Goal: Task Accomplishment & Management: Complete application form

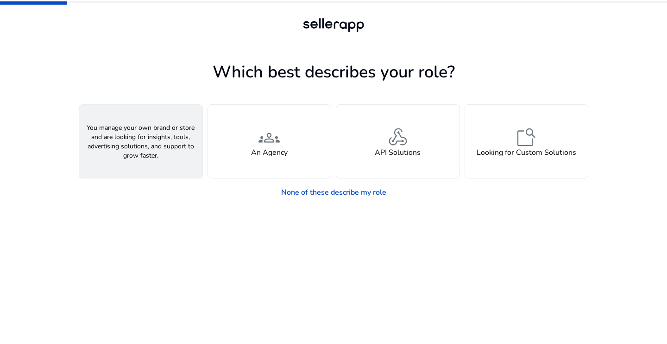
click at [141, 156] on h4 "A Seller" at bounding box center [141, 152] width 28 height 9
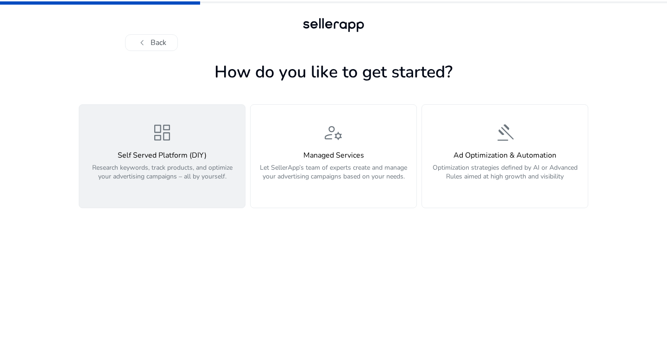
click at [174, 136] on div "dashboard Self Served Platform (DIY) Research keywords, track products, and opt…" at bounding box center [162, 155] width 155 height 69
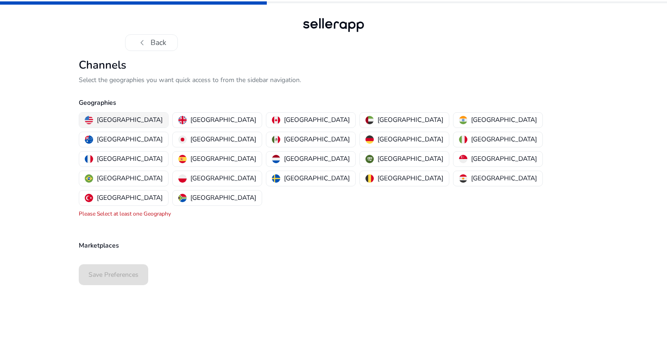
click at [108, 120] on p "[GEOGRAPHIC_DATA]" at bounding box center [130, 120] width 66 height 10
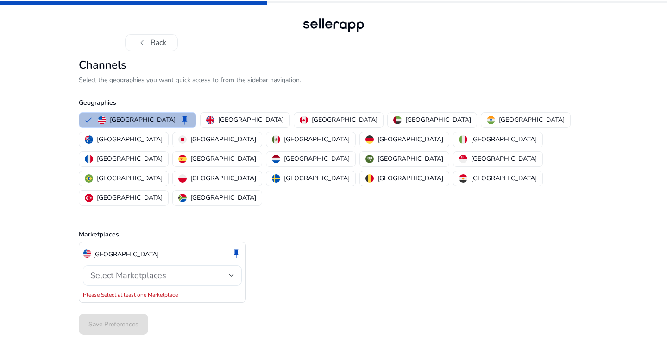
click at [186, 270] on div "Select Marketplaces" at bounding box center [159, 275] width 138 height 10
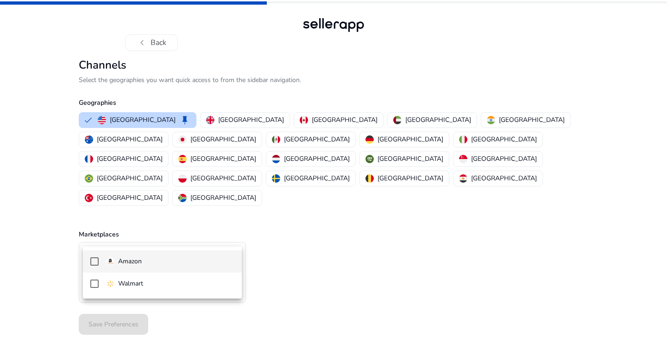
click at [150, 260] on span "Amazon" at bounding box center [170, 261] width 128 height 10
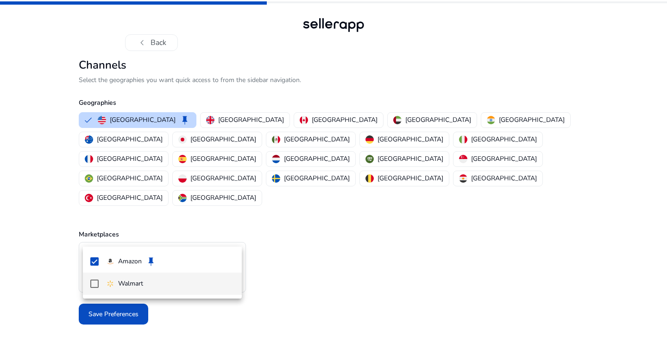
click at [113, 281] on div "Walmart" at bounding box center [124, 283] width 37 height 10
click at [50, 292] on div at bounding box center [333, 172] width 667 height 344
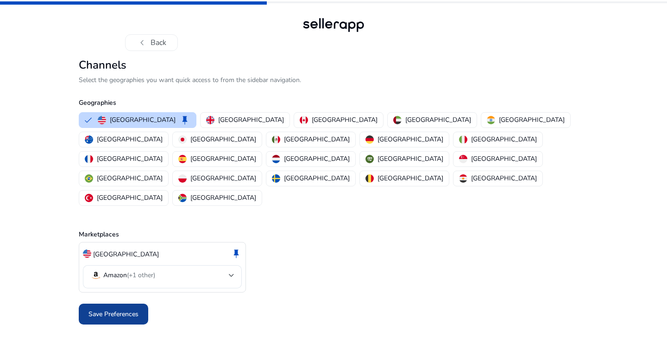
click at [125, 309] on span "Save Preferences" at bounding box center [113, 314] width 50 height 10
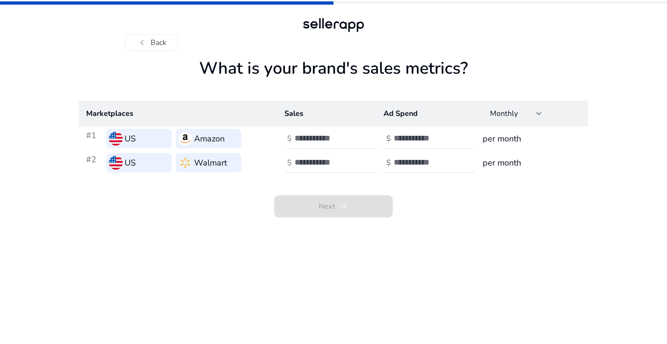
click at [317, 139] on input "number" at bounding box center [326, 138] width 63 height 10
type input "*"
type input "*****"
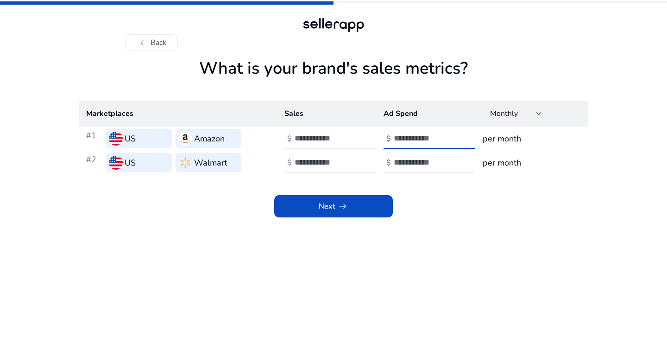
type input "****"
type input "*****"
type input "****"
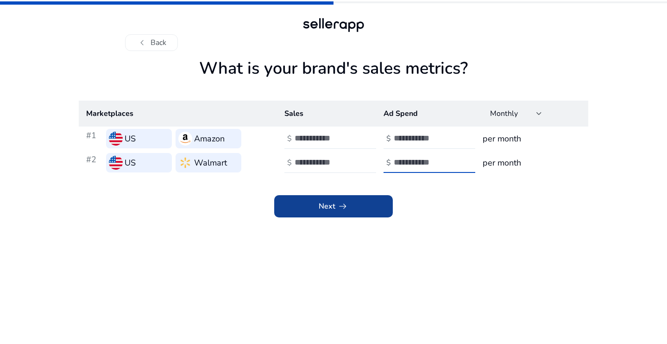
click at [320, 207] on span "Next arrow_right_alt" at bounding box center [334, 206] width 30 height 11
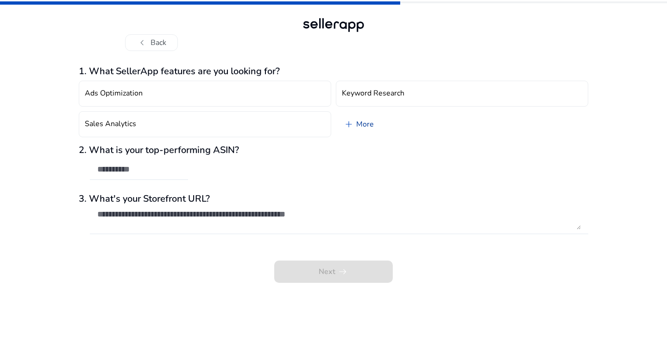
click at [365, 118] on link "add More" at bounding box center [358, 124] width 45 height 26
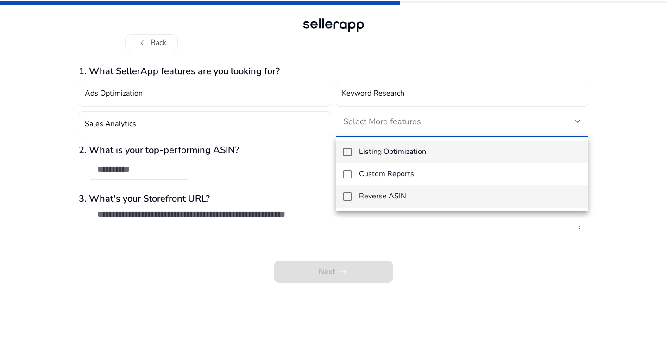
click at [385, 192] on h4 "Reverse ASIN" at bounding box center [382, 196] width 47 height 9
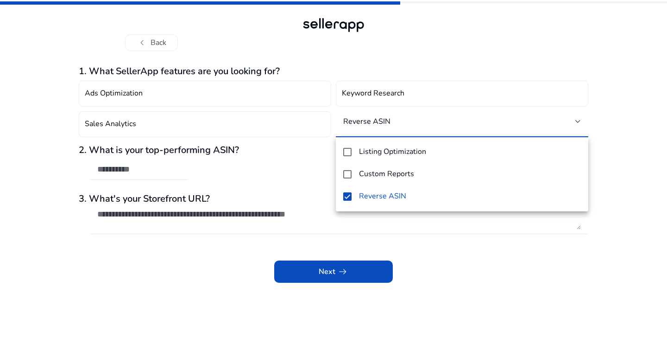
click at [303, 170] on div at bounding box center [333, 172] width 667 height 344
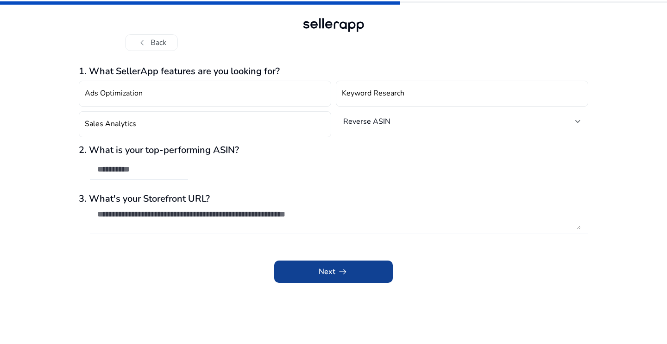
click at [313, 269] on span at bounding box center [333, 271] width 119 height 22
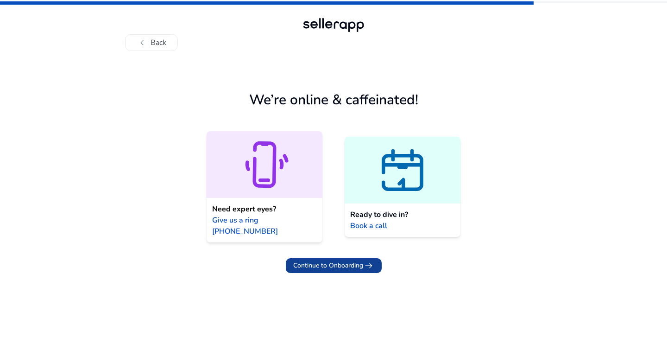
click at [327, 260] on span "Continue to Onboarding" at bounding box center [328, 265] width 70 height 10
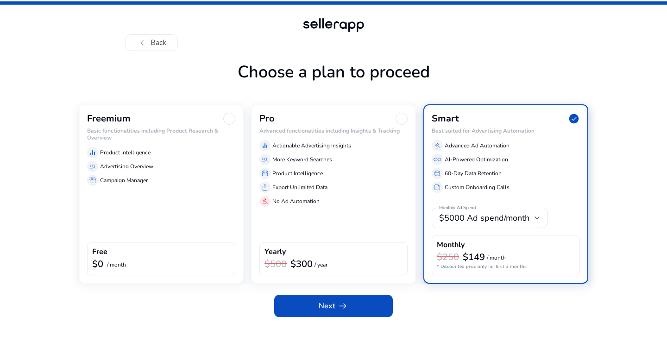
click at [153, 149] on div "equalizer Product Intelligence" at bounding box center [161, 152] width 148 height 11
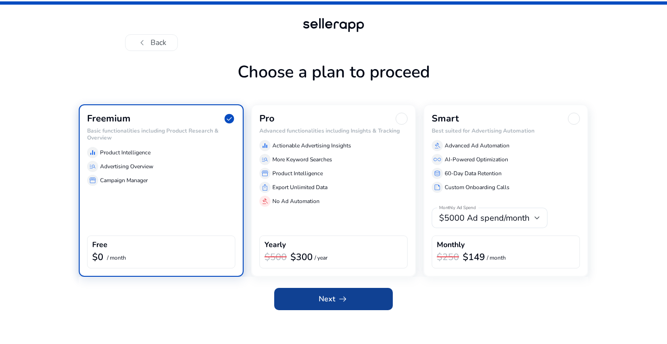
click at [325, 297] on span "Next arrow_right_alt" at bounding box center [334, 298] width 30 height 11
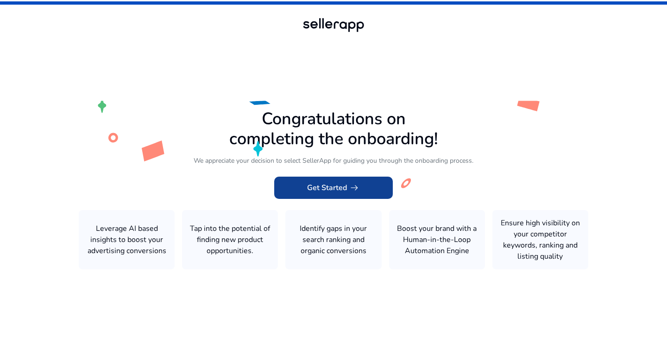
click at [341, 194] on span at bounding box center [333, 187] width 119 height 22
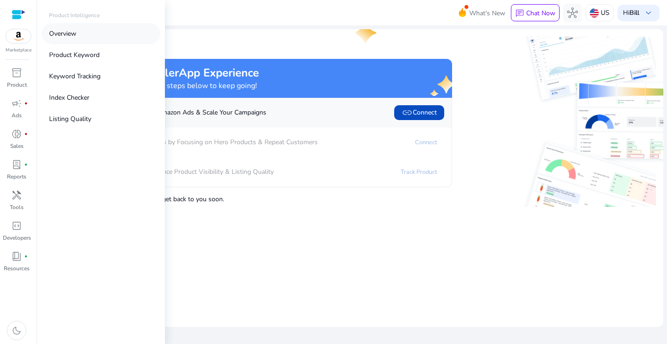
click at [66, 34] on p "Overview" at bounding box center [62, 34] width 27 height 10
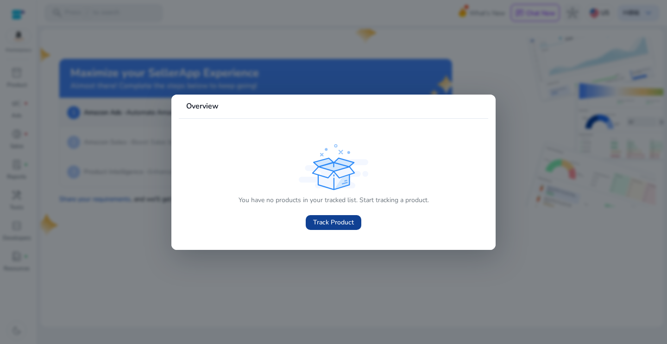
click at [350, 225] on span "Track Product" at bounding box center [333, 222] width 41 height 10
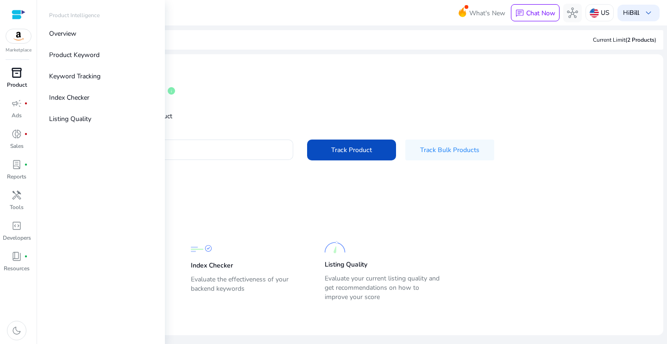
click at [13, 75] on span "inventory_2" at bounding box center [16, 72] width 11 height 11
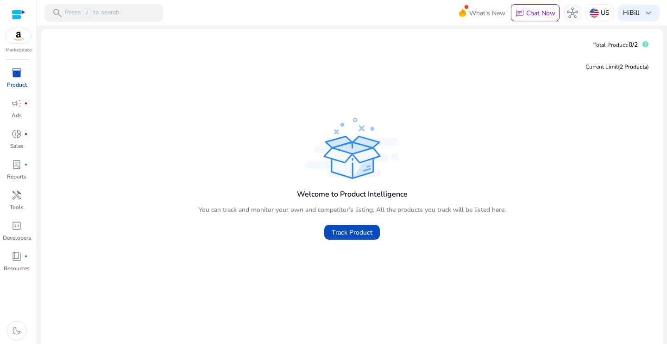
click at [269, 53] on div "Current Limit (2 Products ) Welcome to Product Intelligence You can track and m…" at bounding box center [352, 199] width 608 height 294
click at [120, 16] on div "search Press / to search" at bounding box center [103, 13] width 119 height 19
